Goal: Information Seeking & Learning: Learn about a topic

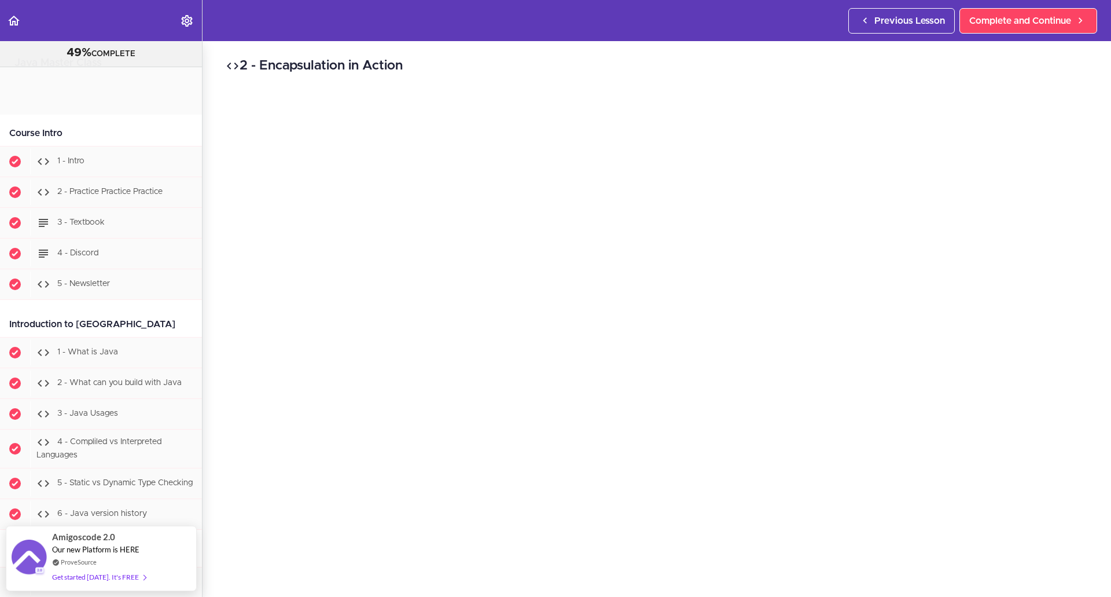
scroll to position [6765, 0]
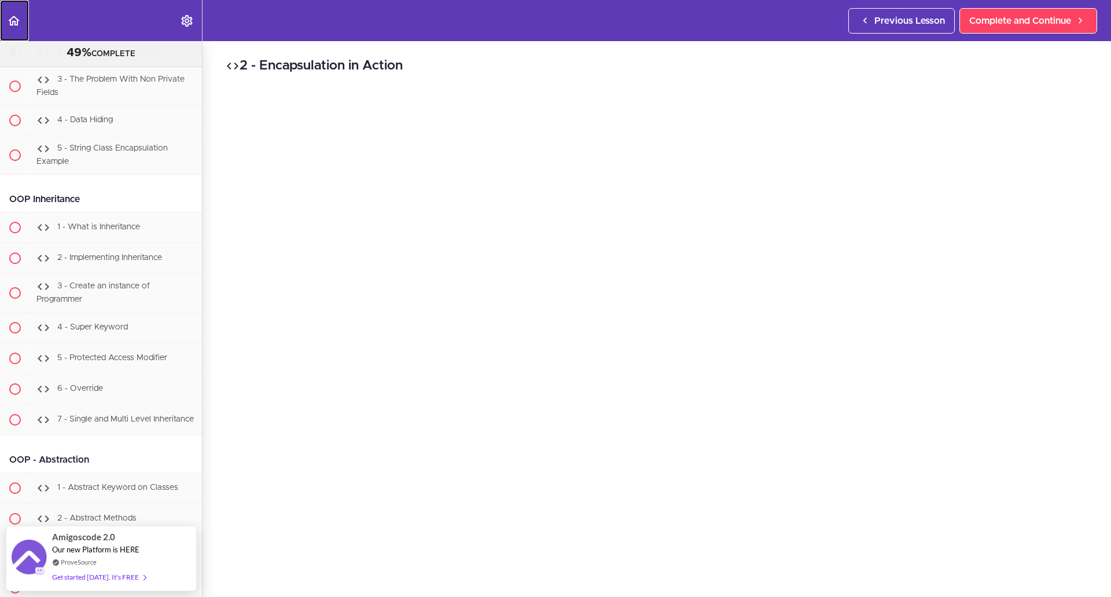
click at [12, 28] on link "Back to course curriculum" at bounding box center [14, 20] width 29 height 41
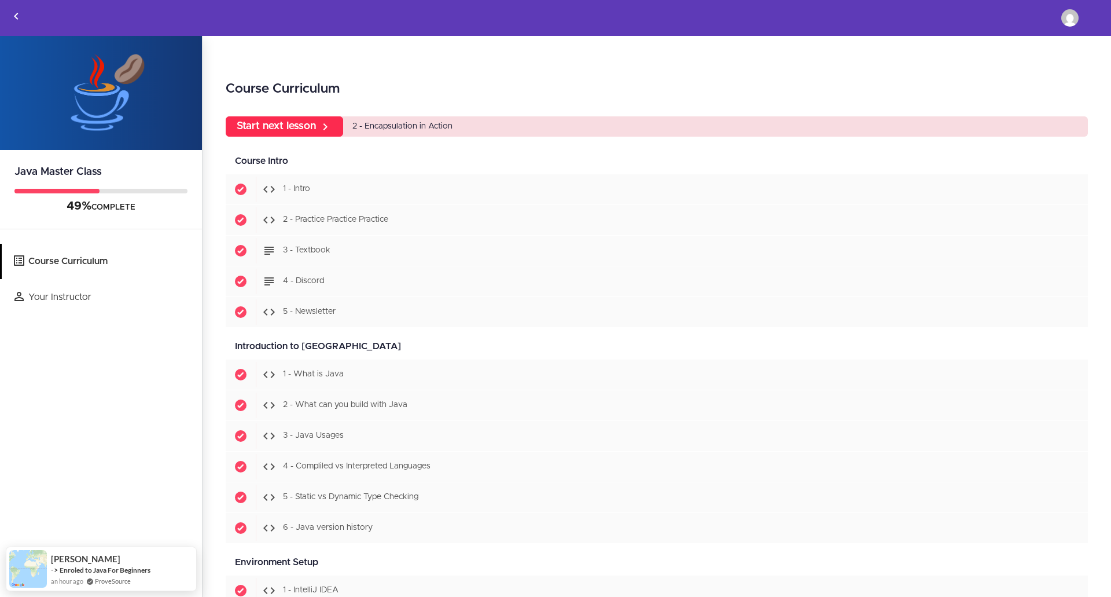
click at [318, 123] on link "Start next lesson" at bounding box center [284, 126] width 117 height 20
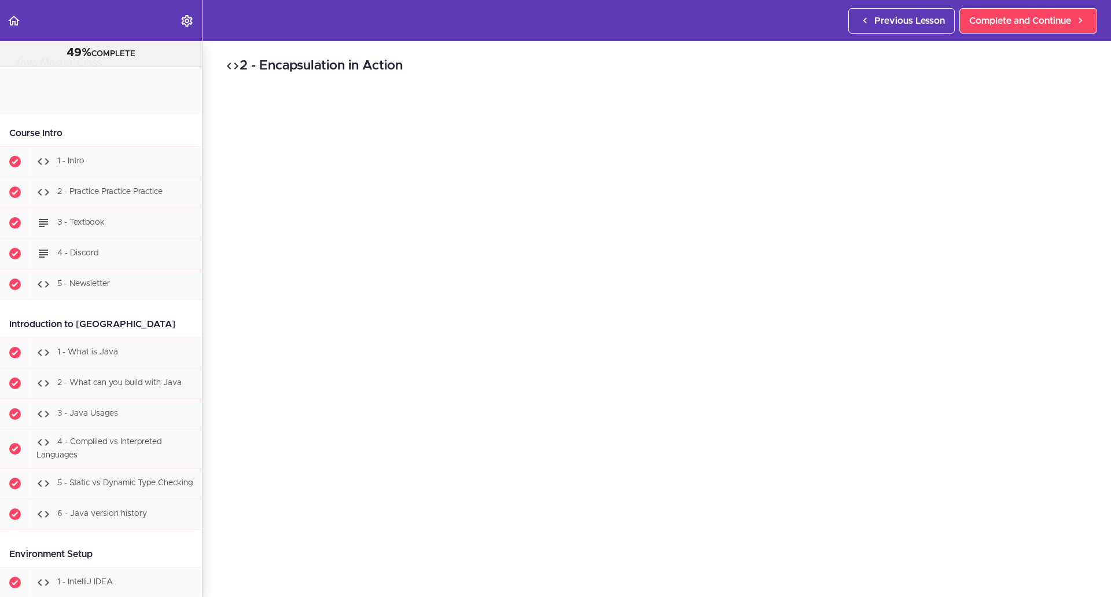
scroll to position [6779, 0]
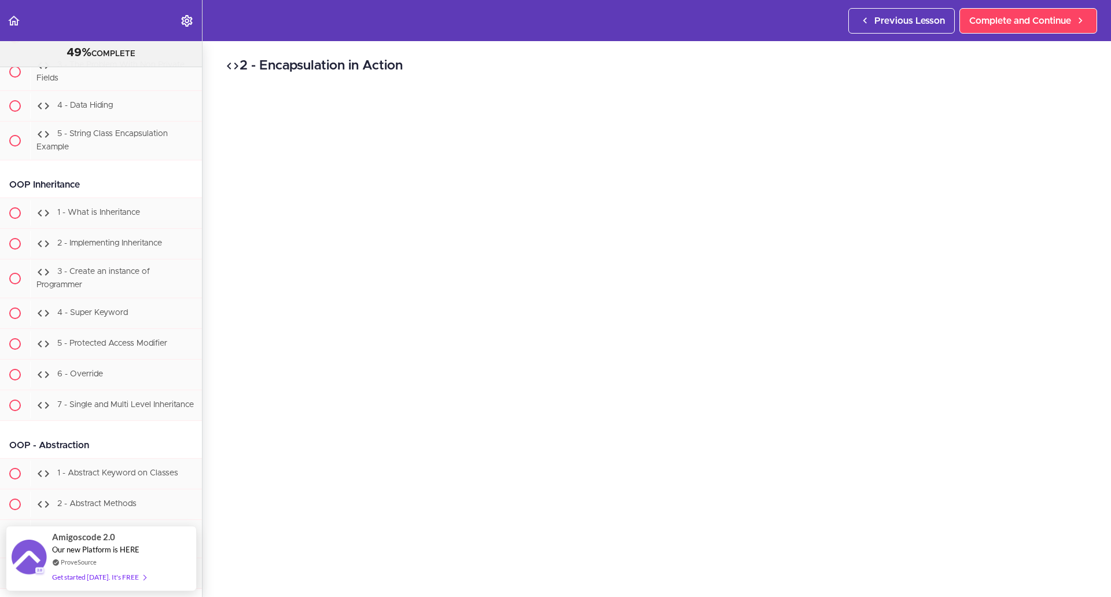
click at [680, 31] on header "Autoplay Autocomplete Previous Lesson Complete and Continue" at bounding box center [555, 20] width 1111 height 41
